Goal: Task Accomplishment & Management: Manage account settings

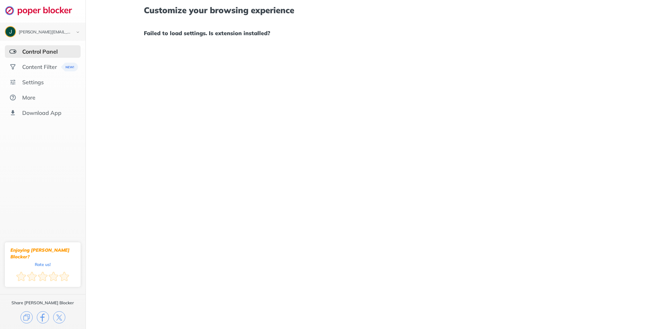
drag, startPoint x: 354, startPoint y: 55, endPoint x: 358, endPoint y: 52, distance: 5.0
click at [354, 55] on div "Customize your browsing experience Failed to load settings. Is extension instal…" at bounding box center [377, 164] width 582 height 329
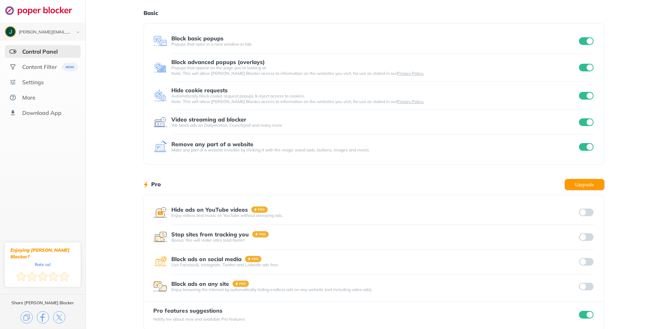
scroll to position [31, 0]
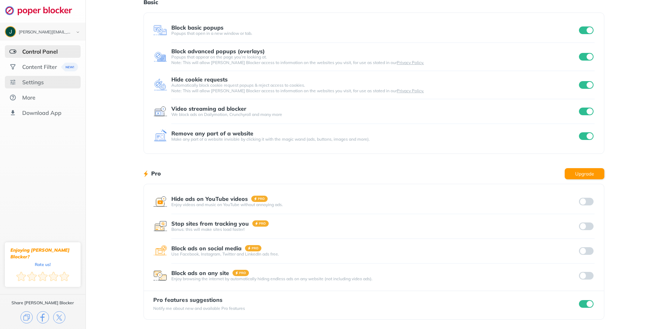
click at [36, 79] on div "Settings" at bounding box center [33, 82] width 22 height 7
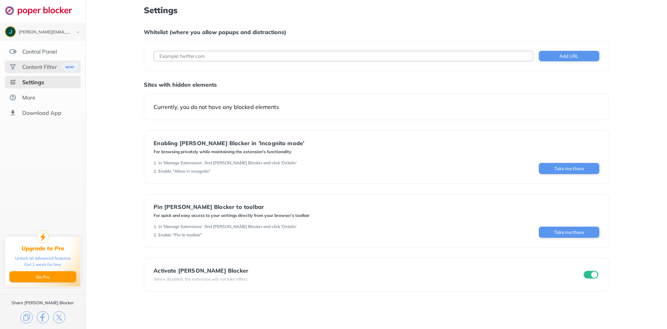
click at [43, 70] on div "Content Filter" at bounding box center [39, 66] width 35 height 7
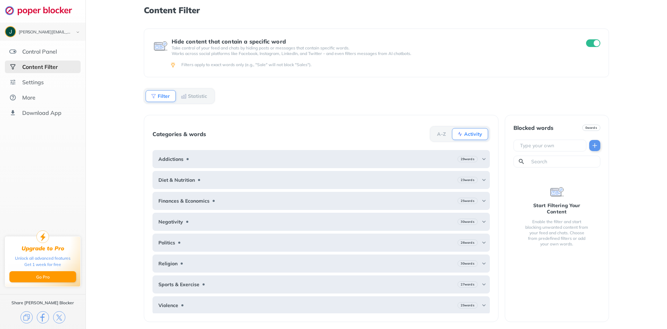
scroll to position [1, 0]
click at [51, 69] on div "Content Filter" at bounding box center [39, 66] width 35 height 7
click at [36, 78] on div "Settings" at bounding box center [43, 82] width 76 height 13
